Goal: Check status: Check status

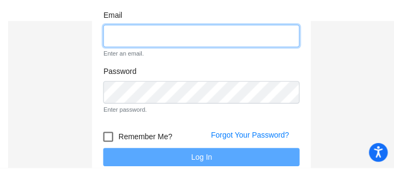
scroll to position [54, 0]
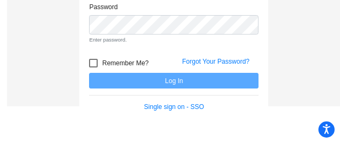
type input "[PERSON_NAME][EMAIL_ADDRESS][DOMAIN_NAME]"
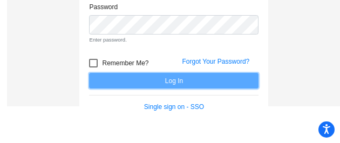
click at [211, 84] on form "Email [PERSON_NAME][EMAIL_ADDRESS][DOMAIN_NAME] Enter an email. Password Enter …" at bounding box center [173, 33] width 169 height 159
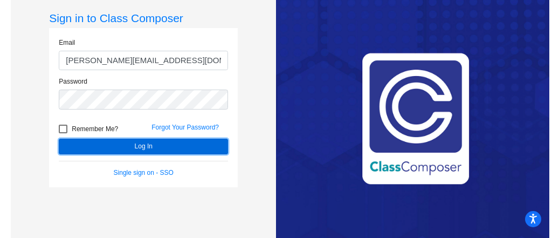
scroll to position [16, 0]
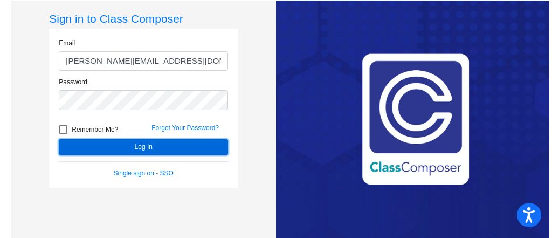
drag, startPoint x: 184, startPoint y: 39, endPoint x: 167, endPoint y: 146, distance: 107.7
click at [167, 118] on button "Log In" at bounding box center [143, 147] width 169 height 16
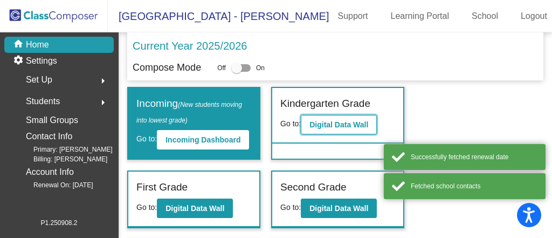
click at [276, 118] on b "Digital Data Wall" at bounding box center [339, 124] width 59 height 9
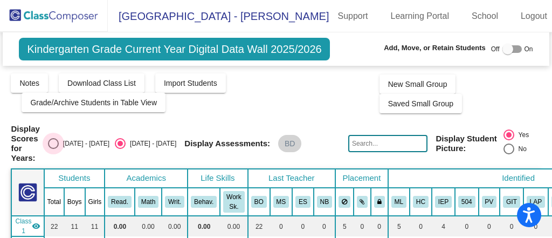
click at [59, 118] on div "Select an option" at bounding box center [53, 143] width 11 height 11
click at [53, 118] on input "[DATE] - [DATE]" at bounding box center [53, 149] width 1 height 1
radio input "true"
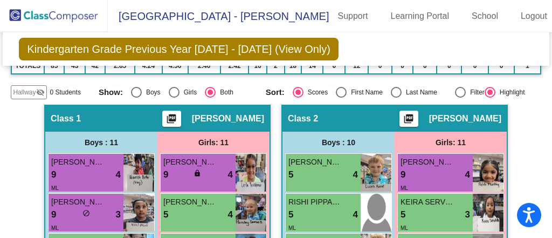
scroll to position [89, 0]
